Goal: Task Accomplishment & Management: Manage account settings

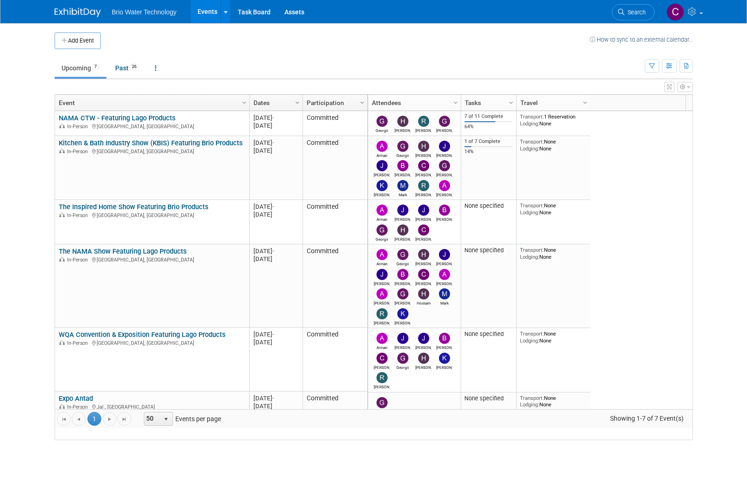
drag, startPoint x: 115, startPoint y: 130, endPoint x: 138, endPoint y: 130, distance: 22.7
click at [115, 122] on link "NAMA CTW - Featuring Lago Products" at bounding box center [117, 118] width 117 height 8
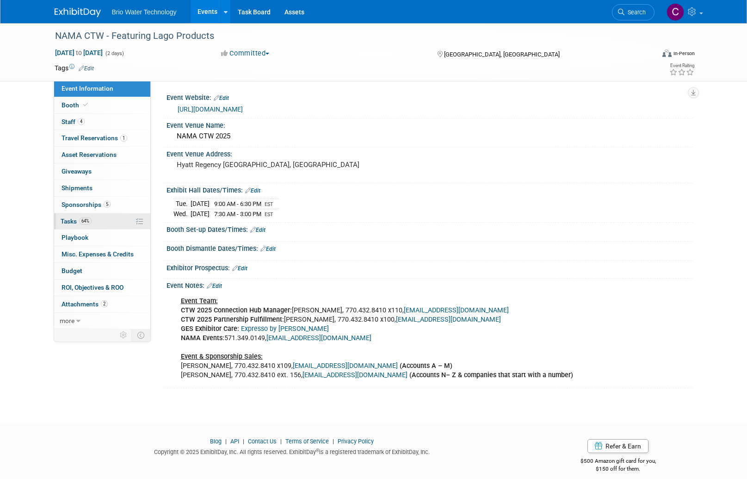
click at [71, 218] on span "Tasks 64%" at bounding box center [76, 220] width 31 height 7
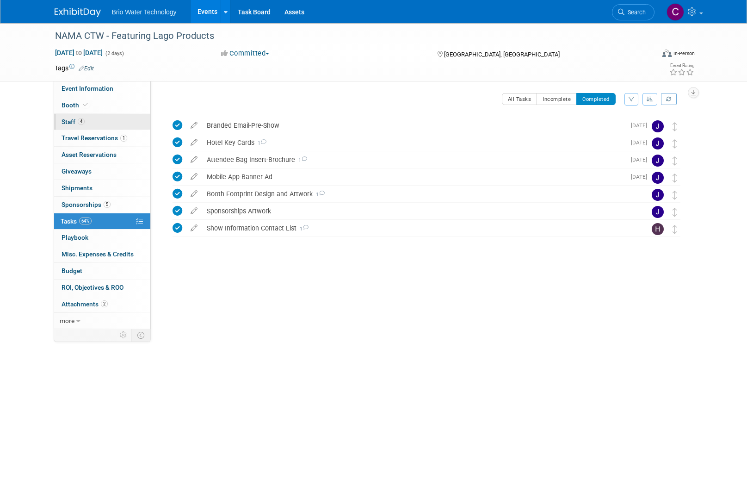
click at [87, 120] on link "4 Staff 4" at bounding box center [102, 122] width 96 height 16
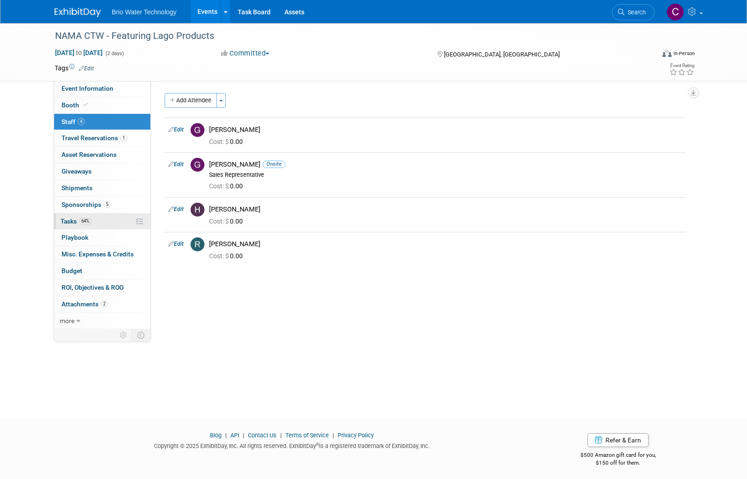
drag, startPoint x: 69, startPoint y: 221, endPoint x: 79, endPoint y: 221, distance: 9.7
click at [69, 221] on span "Tasks 64%" at bounding box center [76, 220] width 31 height 7
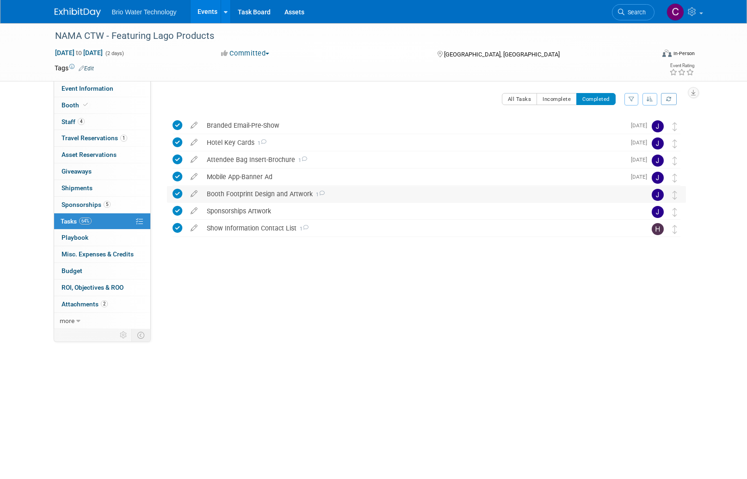
click at [226, 194] on div "Booth Footprint Design and Artwork 1" at bounding box center [417, 194] width 431 height 16
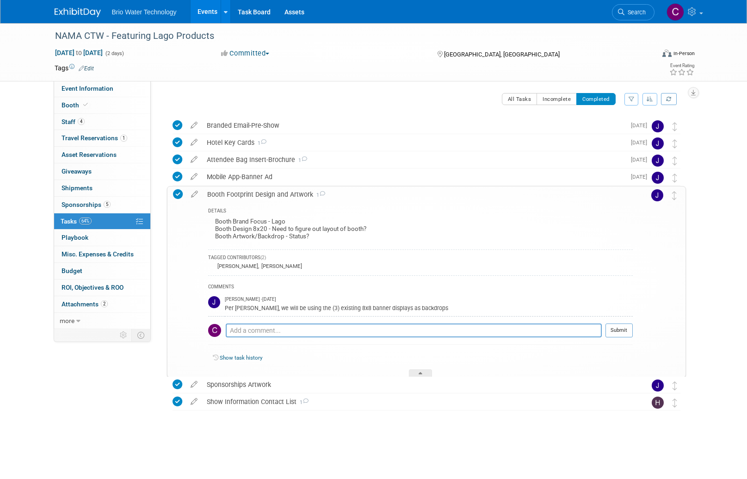
click at [226, 194] on div "Booth Footprint Design and Artwork 1" at bounding box center [418, 194] width 430 height 16
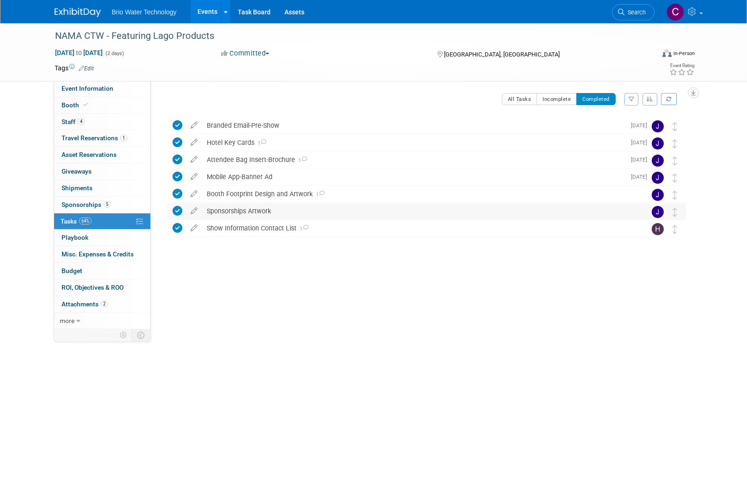
click at [228, 209] on div "Sponsorships Artwork" at bounding box center [417, 211] width 431 height 16
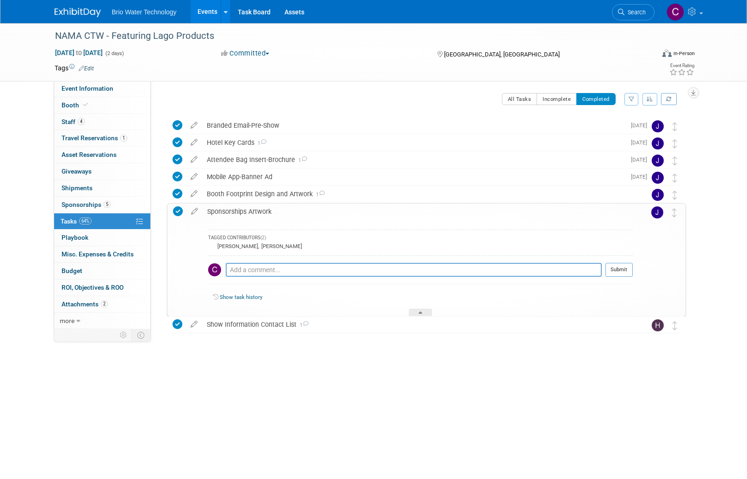
click at [228, 209] on div "Sponsorships Artwork" at bounding box center [418, 212] width 430 height 16
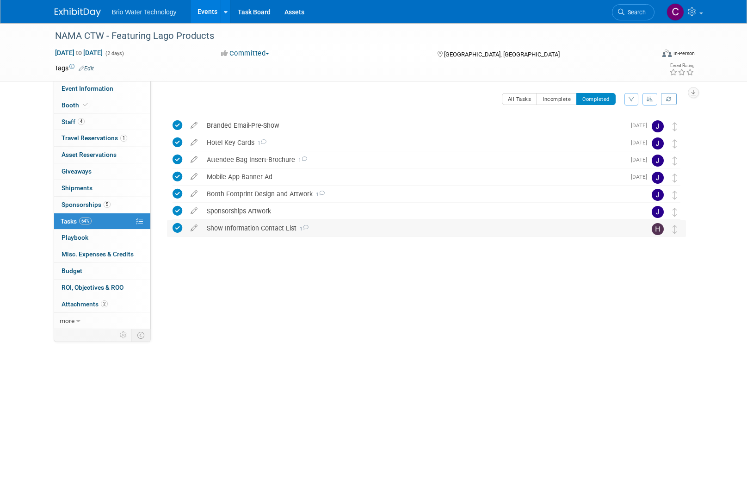
click at [230, 226] on div "Show Information Contact List 1" at bounding box center [417, 228] width 431 height 16
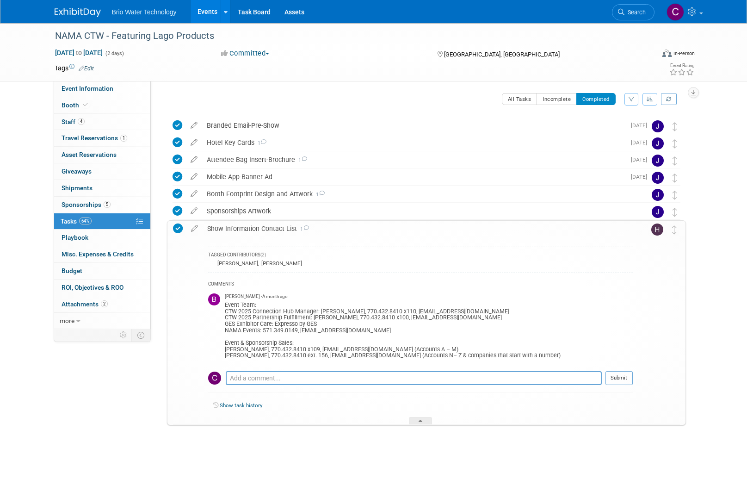
click at [251, 227] on div "Show Information Contact List 1" at bounding box center [418, 229] width 430 height 16
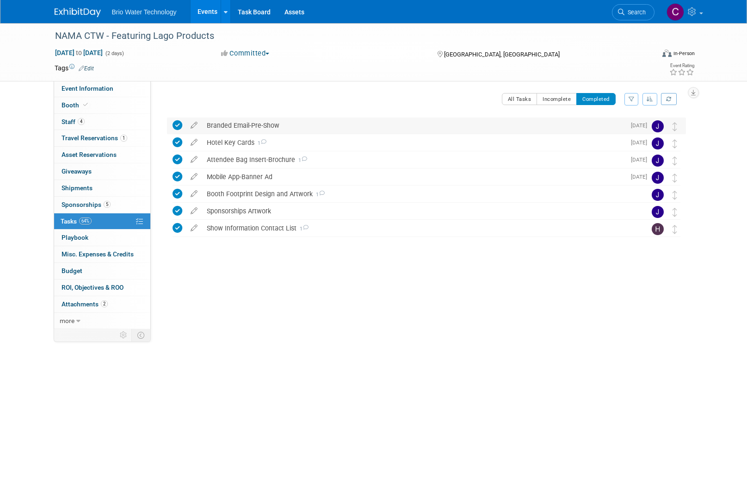
click at [236, 125] on div "Branded Email-Pre-Show" at bounding box center [413, 126] width 423 height 16
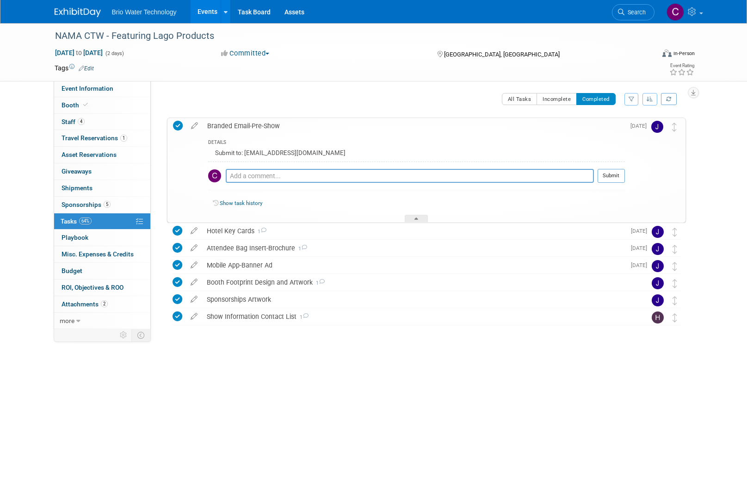
click at [236, 125] on div "Branded Email-Pre-Show" at bounding box center [414, 126] width 422 height 16
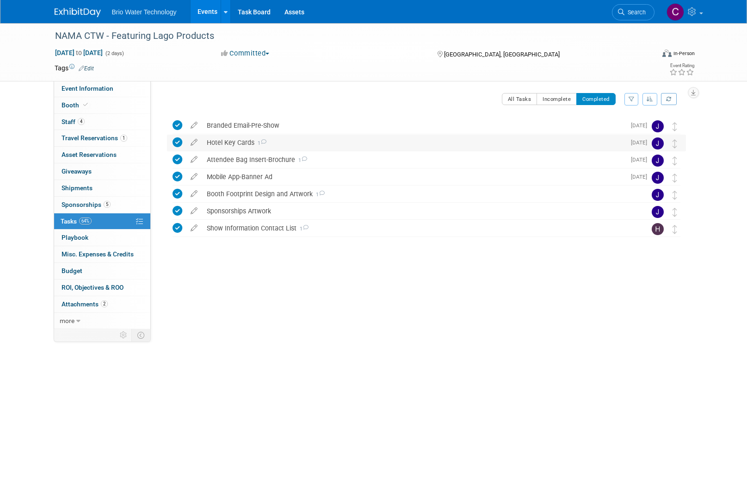
click at [236, 143] on div "Hotel Key Cards 1" at bounding box center [413, 143] width 423 height 16
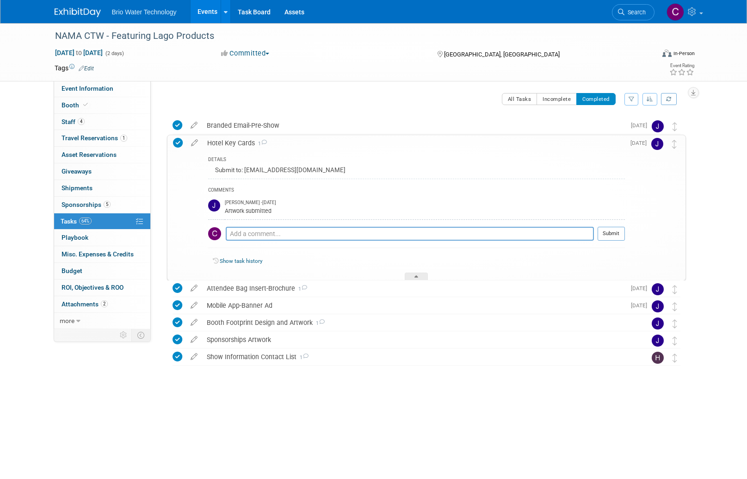
click at [236, 143] on div "Hotel Key Cards 1" at bounding box center [414, 143] width 422 height 16
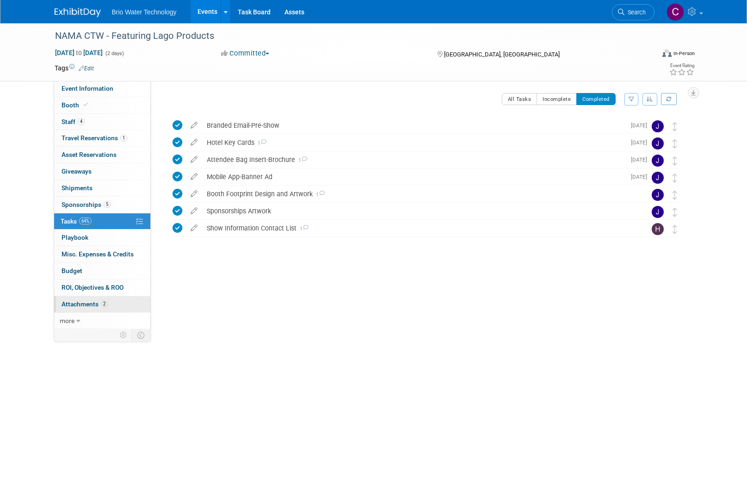
drag, startPoint x: 91, startPoint y: 301, endPoint x: 97, endPoint y: 301, distance: 6.5
click at [91, 301] on span "Attachments 2" at bounding box center [85, 303] width 46 height 7
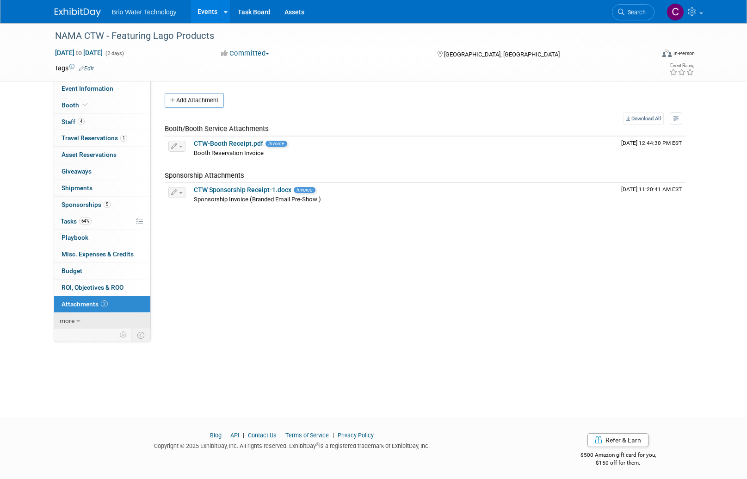
click at [66, 317] on span "more" at bounding box center [67, 320] width 15 height 7
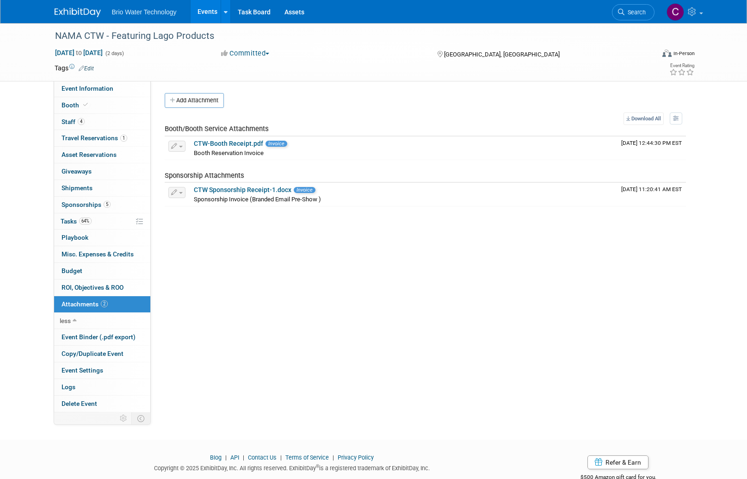
click at [104, 300] on span "2" at bounding box center [104, 303] width 7 height 7
click at [87, 217] on span "64%" at bounding box center [85, 220] width 12 height 7
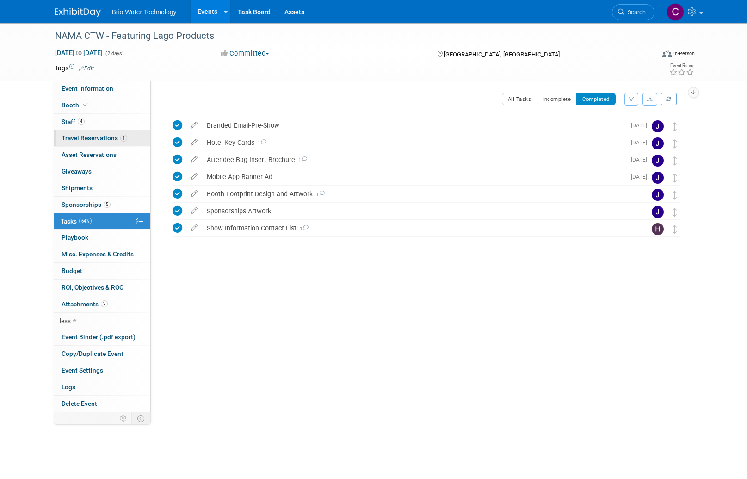
click at [76, 135] on span "Travel Reservations 1" at bounding box center [95, 137] width 66 height 7
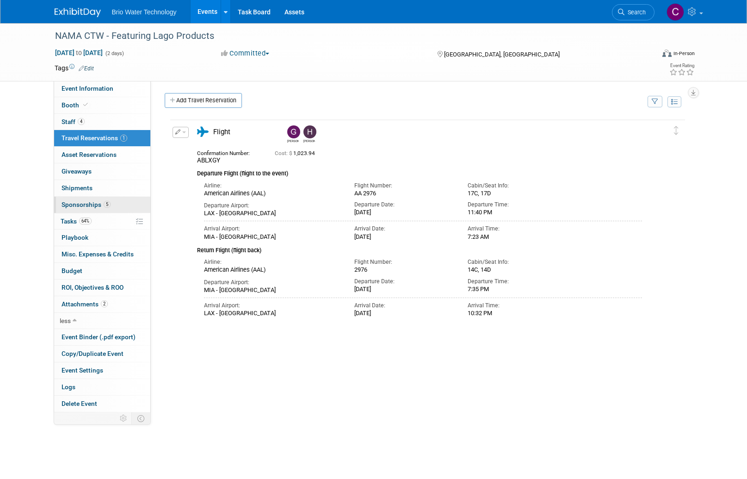
click at [86, 206] on link "5 Sponsorships 5" at bounding box center [102, 205] width 96 height 16
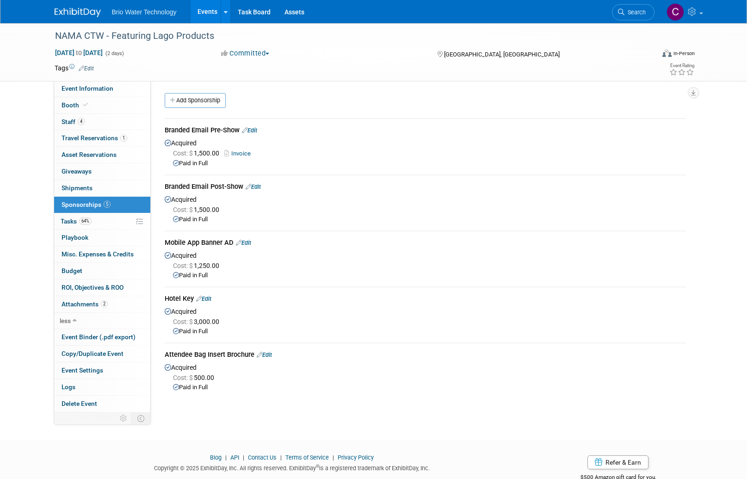
click at [89, 202] on span "Sponsorships 5" at bounding box center [86, 204] width 49 height 7
click at [75, 318] on icon at bounding box center [75, 321] width 4 height 6
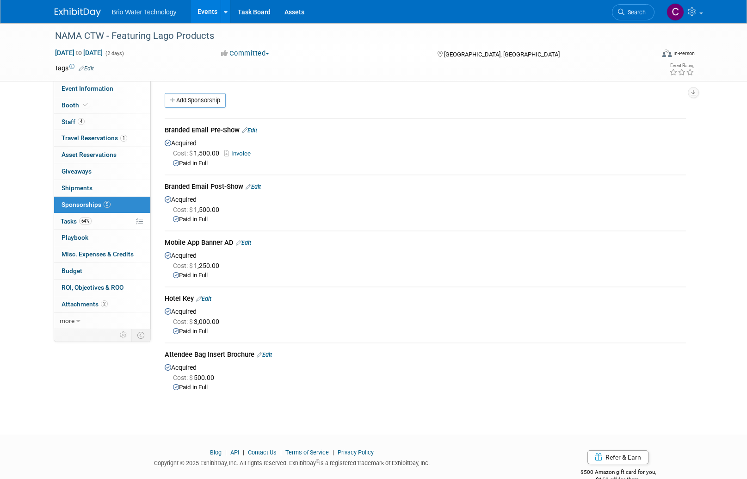
drag, startPoint x: 85, startPoint y: 253, endPoint x: 104, endPoint y: 248, distance: 20.1
click at [84, 253] on span "Misc. Expenses & Credits 0" at bounding box center [98, 253] width 72 height 7
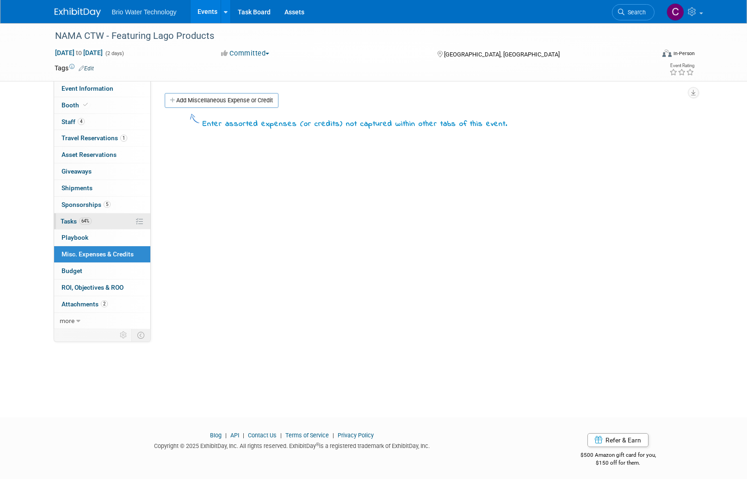
click at [80, 219] on span "64%" at bounding box center [85, 220] width 12 height 7
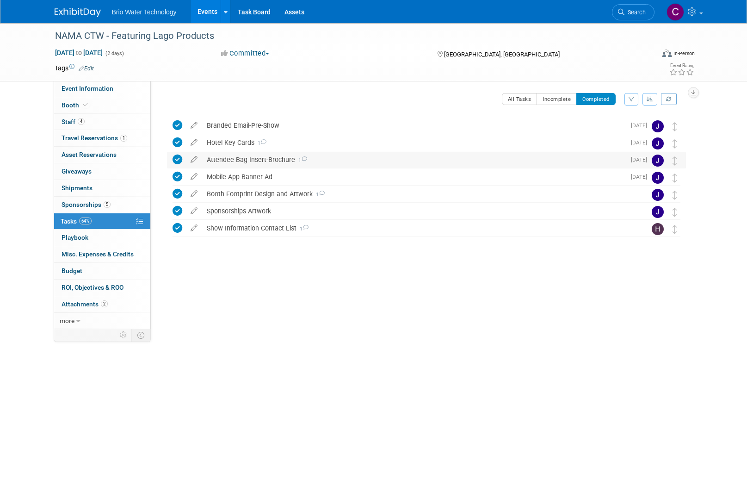
click at [276, 160] on div "Attendee Bag Insert-Brochure 1" at bounding box center [413, 160] width 423 height 16
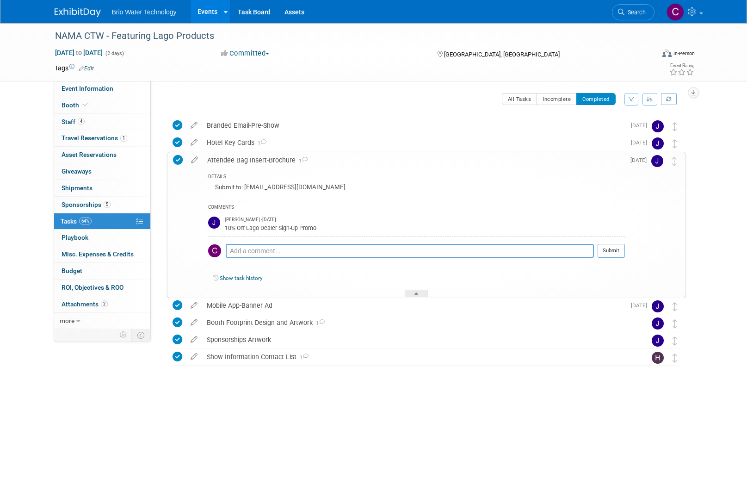
click at [276, 160] on div "Attendee Bag Insert-Brochure 1" at bounding box center [414, 160] width 422 height 16
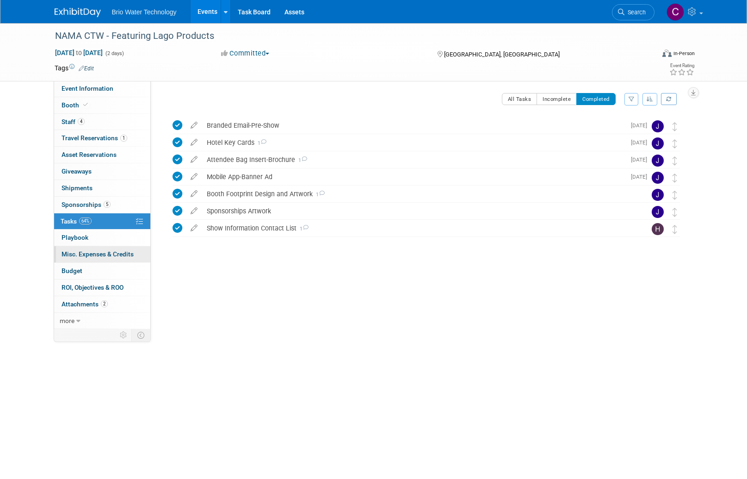
click at [88, 250] on span "Misc. Expenses & Credits 0" at bounding box center [98, 253] width 72 height 7
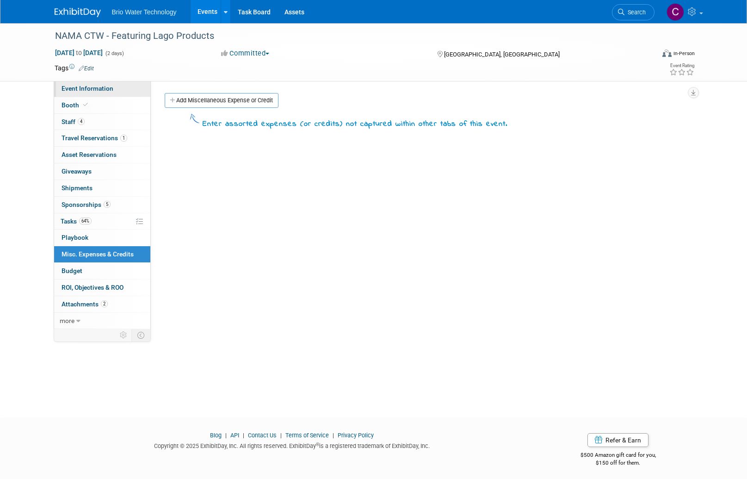
click at [81, 90] on span "Event Information" at bounding box center [88, 88] width 52 height 7
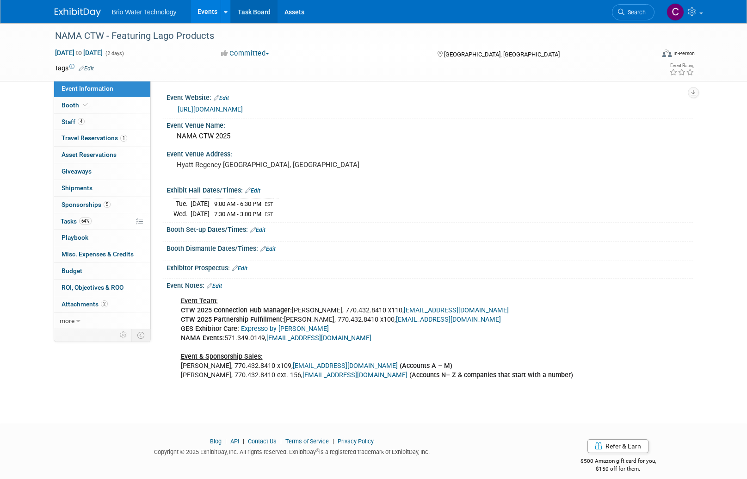
click at [253, 12] on link "Task Board" at bounding box center [254, 11] width 47 height 23
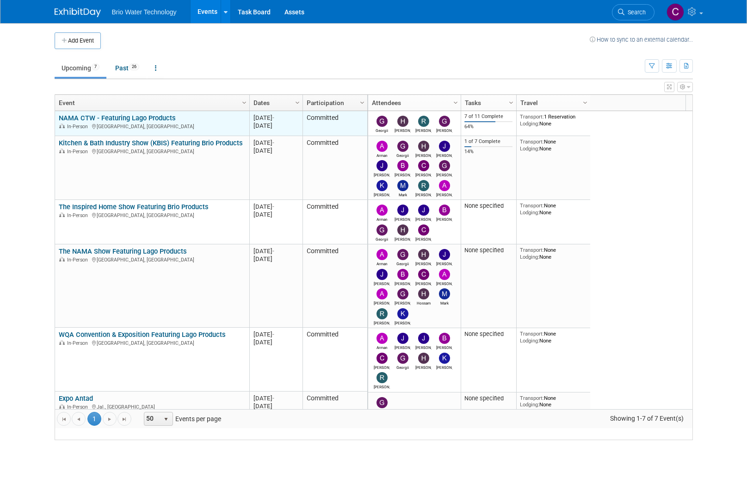
click at [117, 122] on link "NAMA CTW - Featuring Lago Products" at bounding box center [117, 118] width 117 height 8
